Goal: Check status: Check status

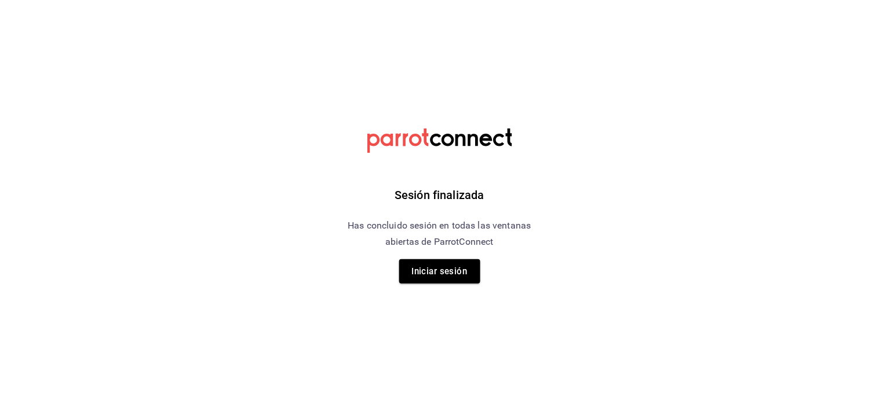
click at [433, 255] on div "Sesión finalizada Has concluido sesión en todas las ventanas abiertas de Parrot…" at bounding box center [439, 206] width 292 height 412
click at [436, 268] on button "Iniciar sesión" at bounding box center [439, 271] width 81 height 24
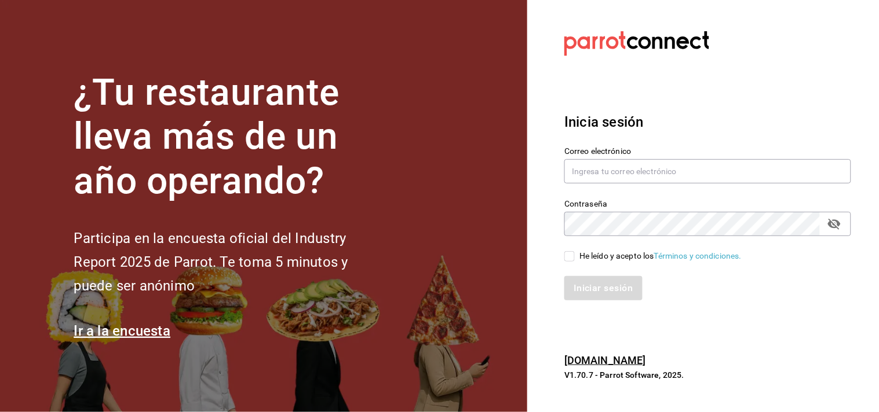
click at [650, 141] on div "Correo electrónico" at bounding box center [700, 159] width 301 height 53
click at [635, 171] on input "text" at bounding box center [707, 171] width 287 height 24
type input "contrerasperezcjcbtis13@gmail.com"
click at [583, 250] on div "He leído y acepto los Términos y condiciones." at bounding box center [660, 256] width 162 height 12
click at [575, 251] on input "He leído y acepto los Términos y condiciones." at bounding box center [569, 256] width 10 height 10
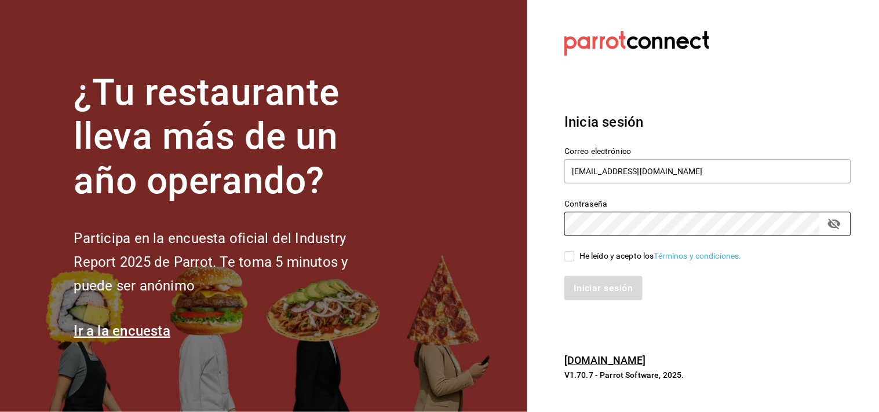
checkbox input "true"
click at [588, 281] on button "Iniciar sesión" at bounding box center [603, 288] width 79 height 24
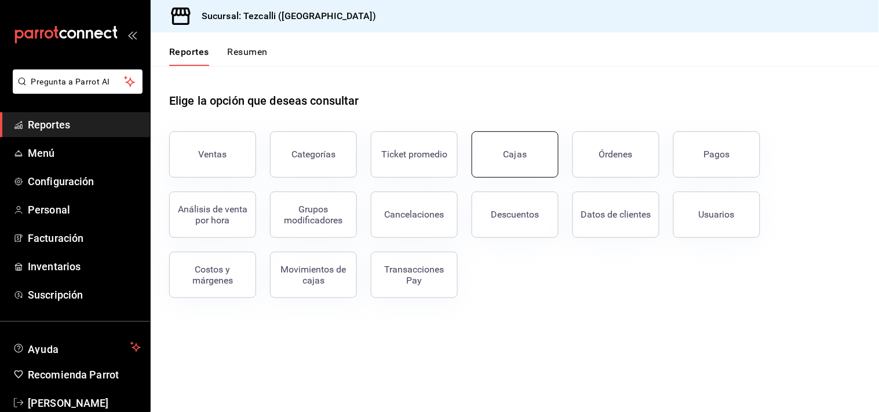
click at [507, 154] on div "Cajas" at bounding box center [515, 155] width 24 height 14
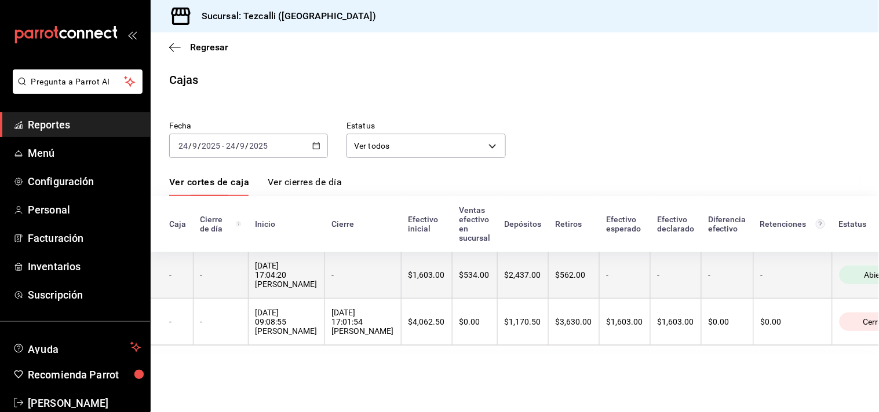
click at [452, 258] on th "$1,603.00" at bounding box center [426, 275] width 51 height 47
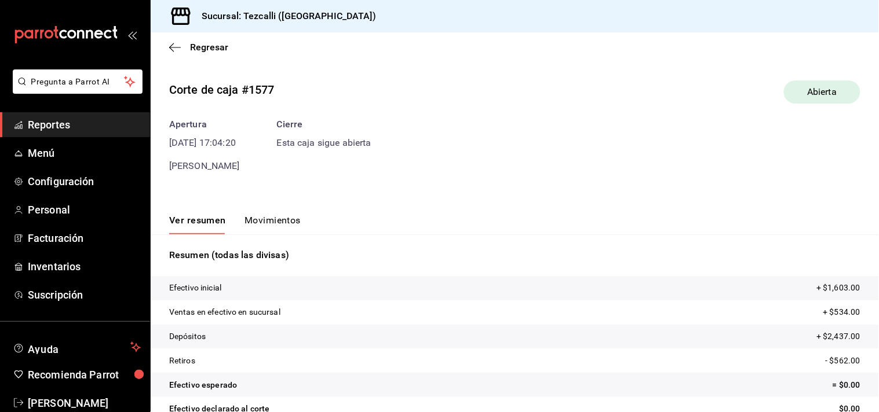
click at [276, 192] on div "Corte de caja #1577 Abierta Apertura [DATE] 17:04:20 [PERSON_NAME] Esta caja si…" at bounding box center [515, 265] width 728 height 388
click at [285, 210] on div "Ver resumen Movimientos" at bounding box center [515, 218] width 728 height 34
click at [284, 221] on button "Movimientos" at bounding box center [272, 225] width 56 height 20
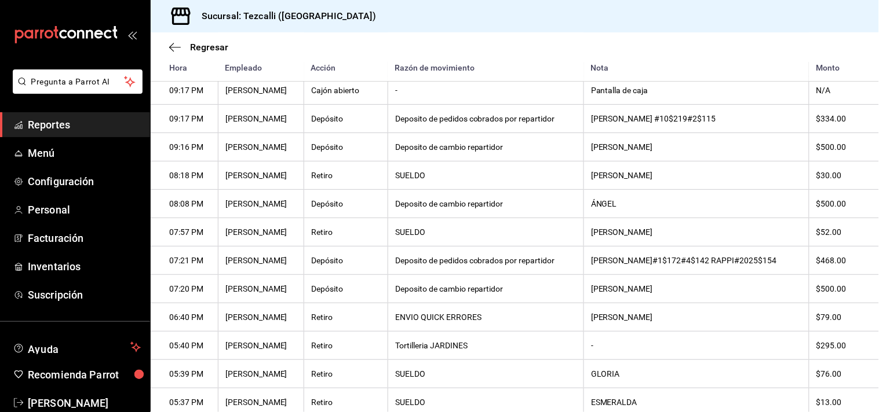
scroll to position [214, 0]
